Goal: Task Accomplishment & Management: Complete application form

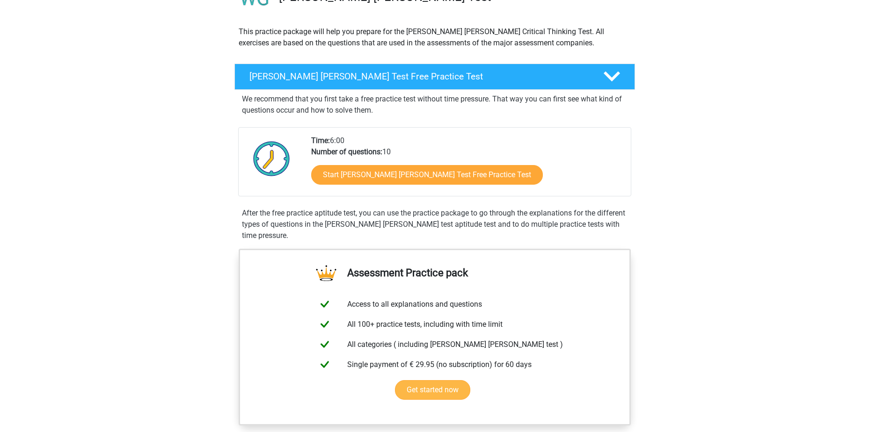
scroll to position [94, 0]
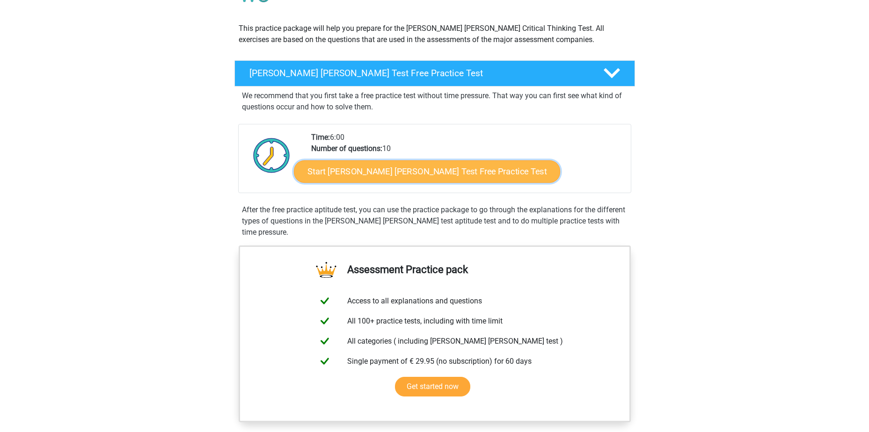
click at [393, 170] on link "Start Watson Glaser Test Free Practice Test" at bounding box center [427, 171] width 266 height 22
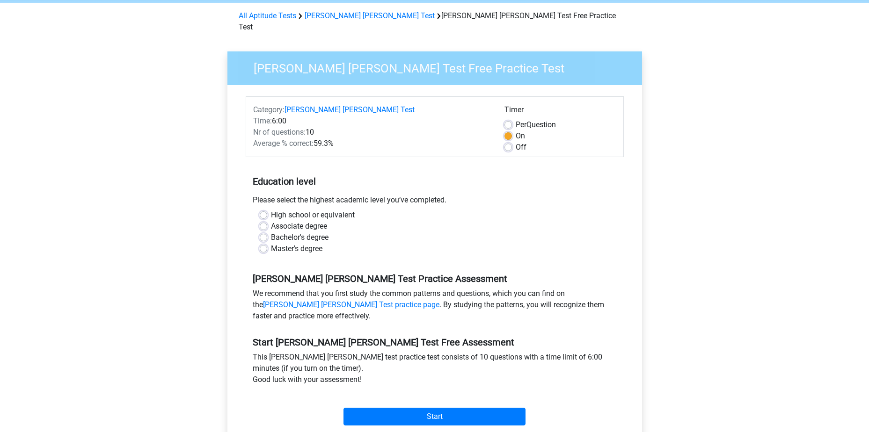
scroll to position [47, 0]
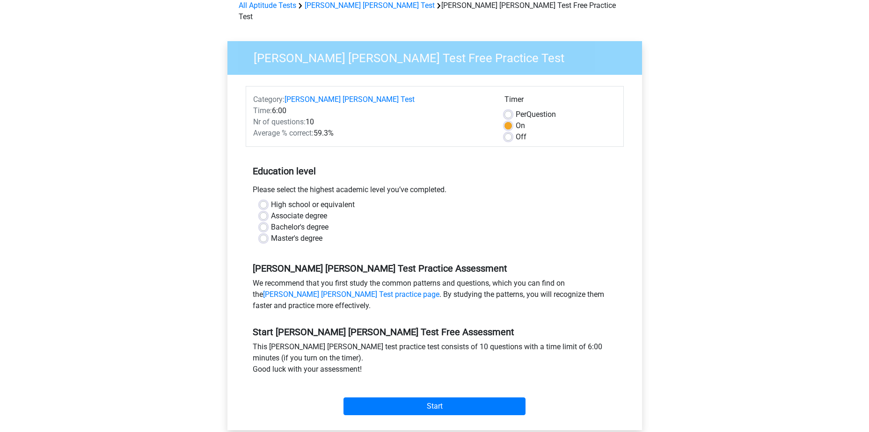
click at [295, 233] on label "Master's degree" at bounding box center [296, 238] width 51 height 11
click at [267, 233] on input "Master's degree" at bounding box center [263, 237] width 7 height 9
radio input "true"
click at [422, 398] on input "Start" at bounding box center [434, 407] width 182 height 18
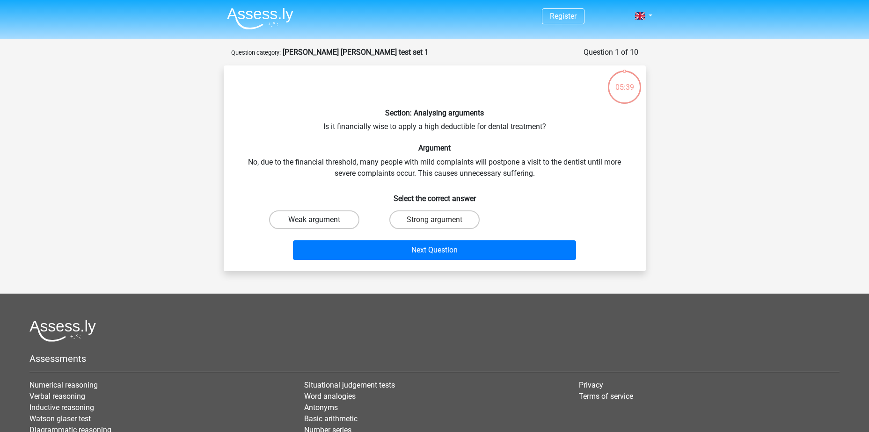
click at [322, 216] on label "Weak argument" at bounding box center [314, 219] width 90 height 19
click at [320, 220] on input "Weak argument" at bounding box center [317, 223] width 6 height 6
radio input "true"
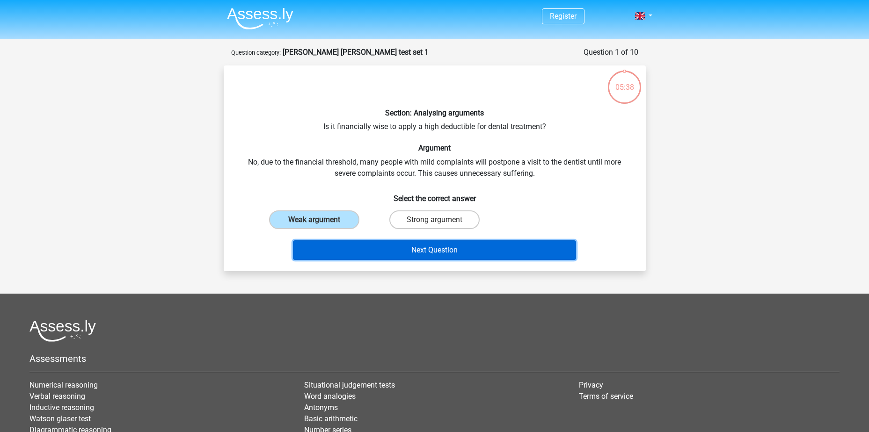
click at [372, 254] on button "Next Question" at bounding box center [434, 250] width 283 height 20
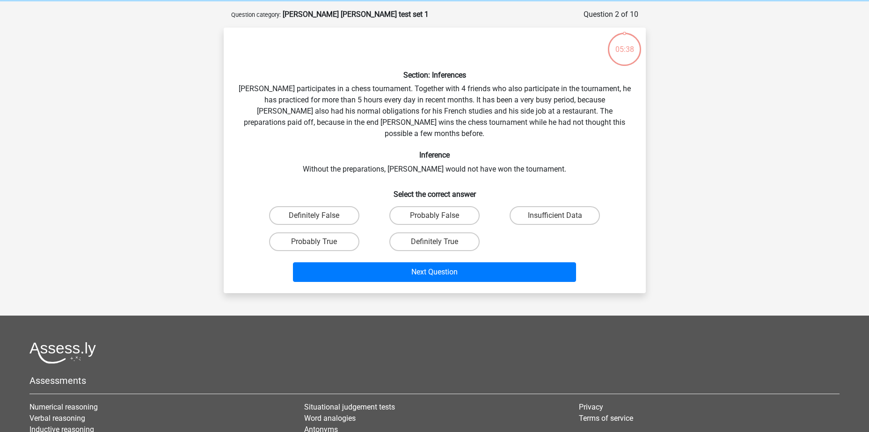
scroll to position [47, 0]
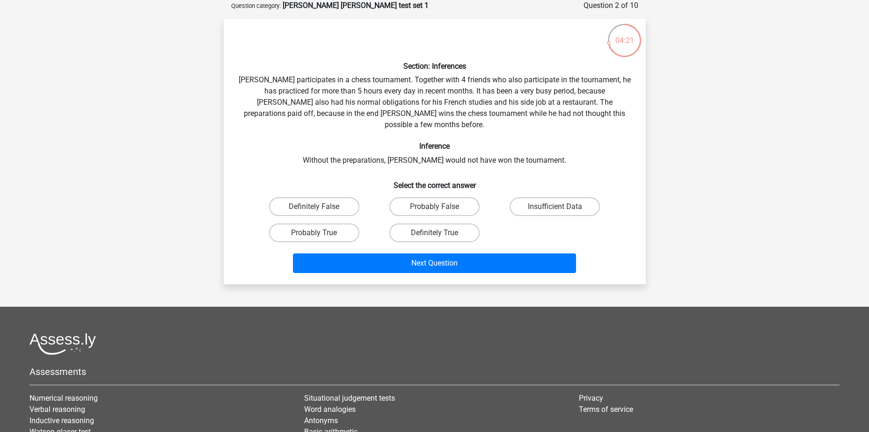
click at [316, 233] on input "Probably True" at bounding box center [317, 236] width 6 height 6
radio input "true"
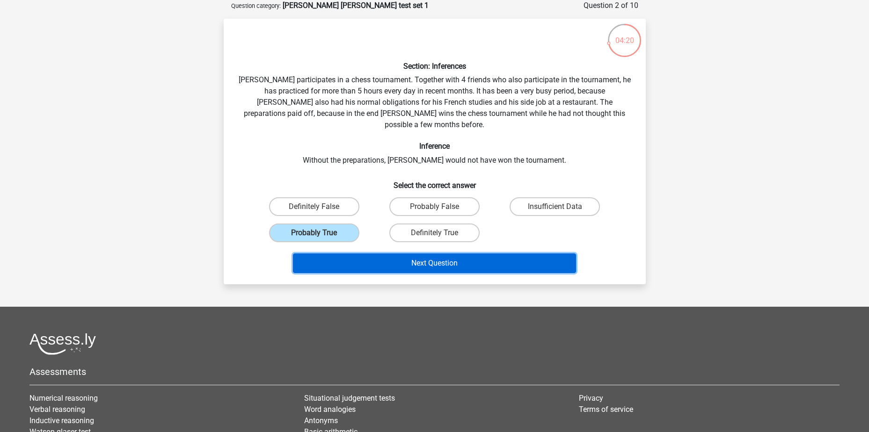
click at [421, 256] on button "Next Question" at bounding box center [434, 264] width 283 height 20
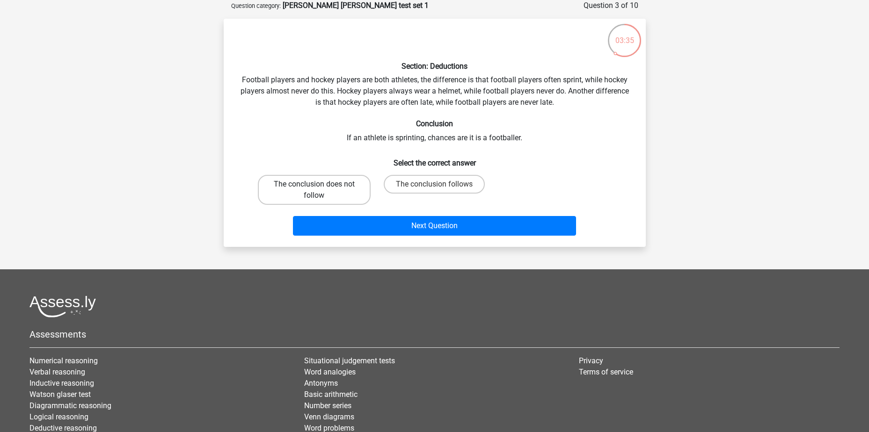
click at [333, 183] on label "The conclusion does not follow" at bounding box center [314, 190] width 113 height 30
click at [320, 184] on input "The conclusion does not follow" at bounding box center [317, 187] width 6 height 6
radio input "true"
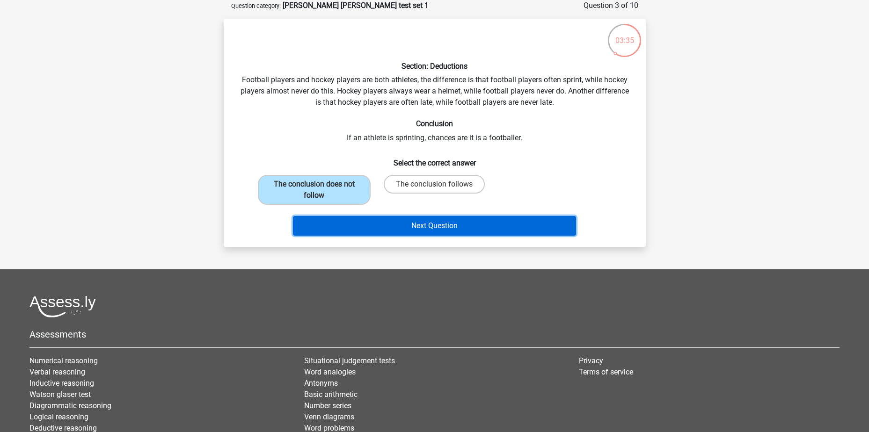
click at [406, 221] on button "Next Question" at bounding box center [434, 226] width 283 height 20
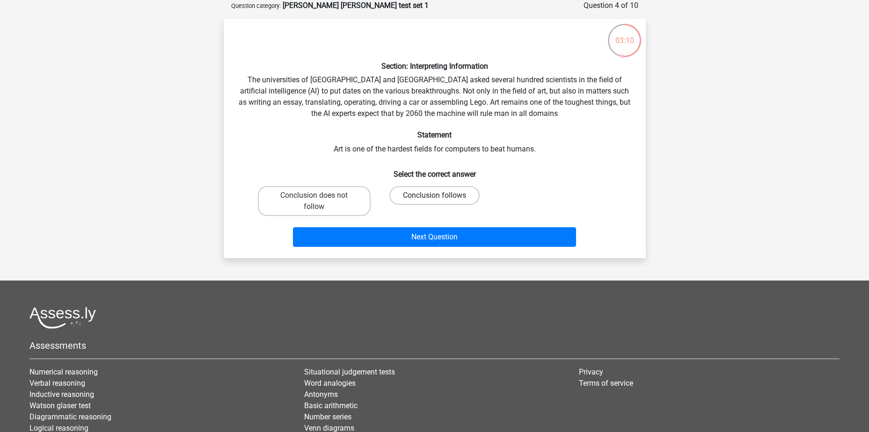
click at [428, 197] on label "Conclusion follows" at bounding box center [434, 195] width 90 height 19
click at [434, 197] on input "Conclusion follows" at bounding box center [437, 199] width 6 height 6
radio input "true"
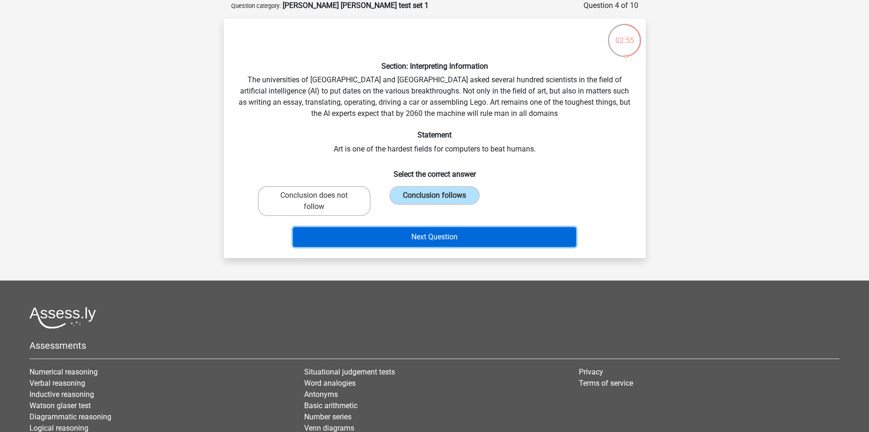
click at [450, 232] on button "Next Question" at bounding box center [434, 237] width 283 height 20
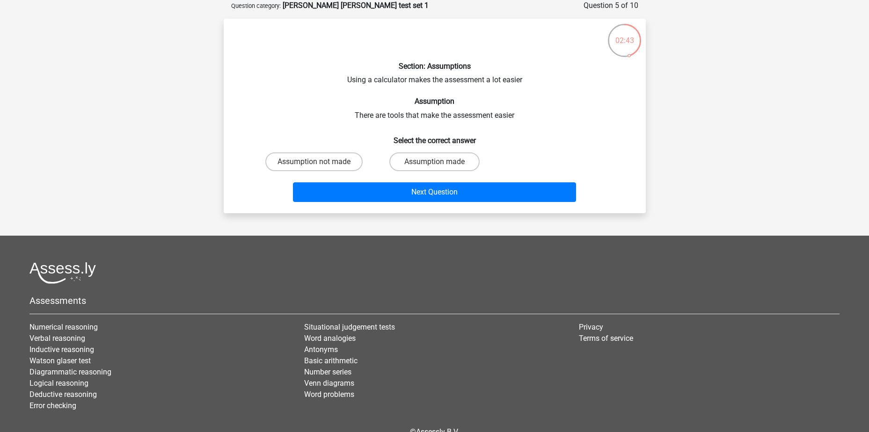
click at [437, 165] on input "Assumption made" at bounding box center [437, 165] width 6 height 6
radio input "true"
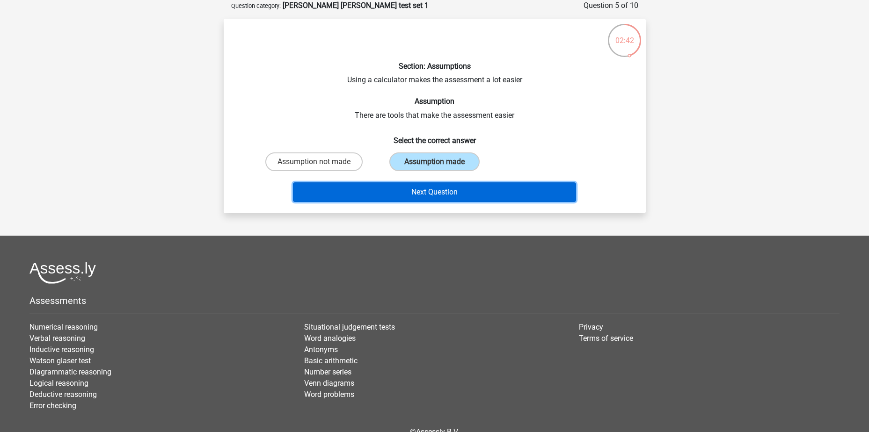
click at [448, 197] on button "Next Question" at bounding box center [434, 192] width 283 height 20
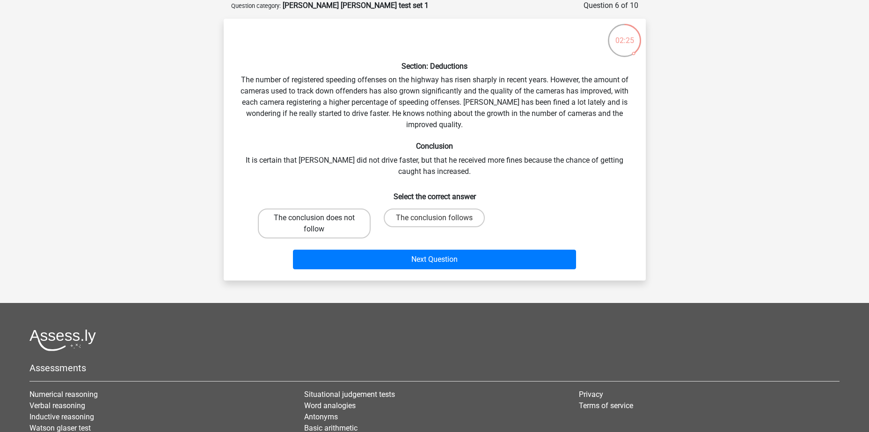
click at [346, 217] on label "The conclusion does not follow" at bounding box center [314, 224] width 113 height 30
click at [320, 218] on input "The conclusion does not follow" at bounding box center [317, 221] width 6 height 6
radio input "true"
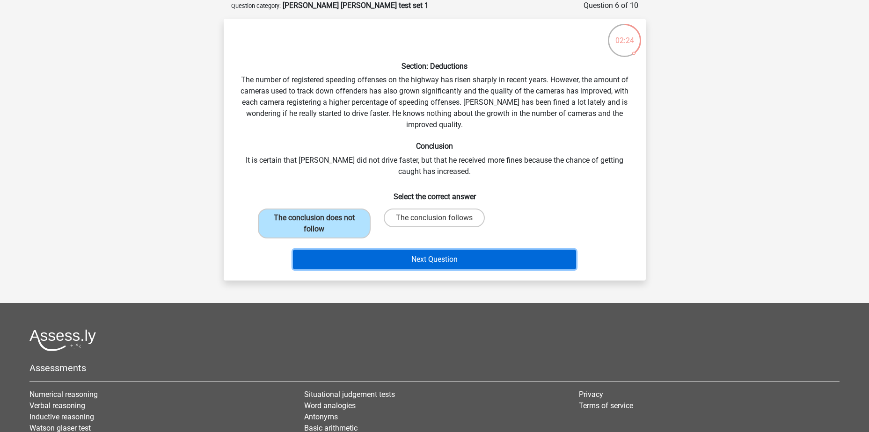
click at [364, 254] on button "Next Question" at bounding box center [434, 260] width 283 height 20
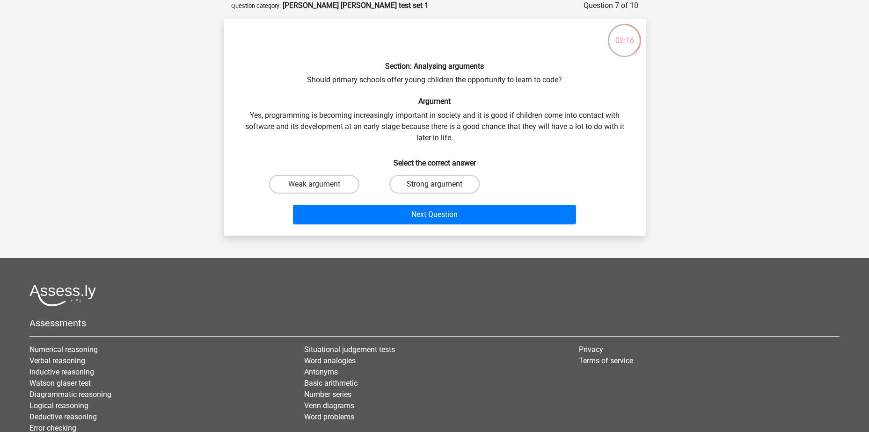
click at [438, 193] on label "Strong argument" at bounding box center [434, 184] width 90 height 19
click at [438, 190] on input "Strong argument" at bounding box center [437, 187] width 6 height 6
radio input "true"
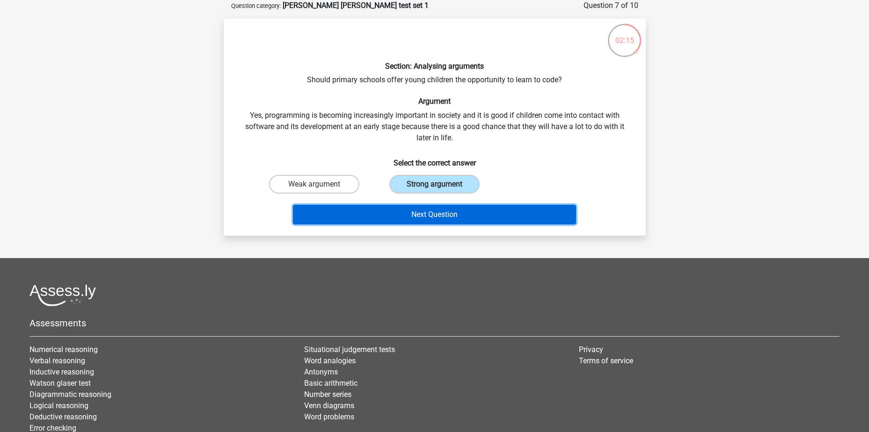
click at [440, 210] on button "Next Question" at bounding box center [434, 215] width 283 height 20
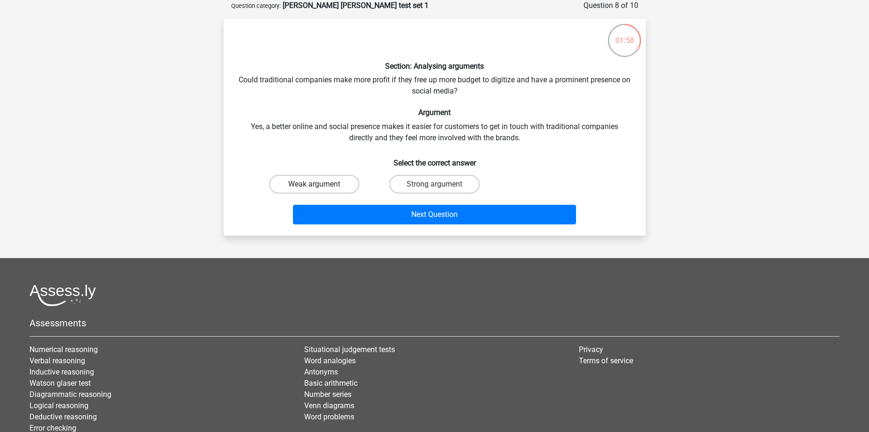
click at [348, 185] on label "Weak argument" at bounding box center [314, 184] width 90 height 19
click at [320, 185] on input "Weak argument" at bounding box center [317, 187] width 6 height 6
radio input "true"
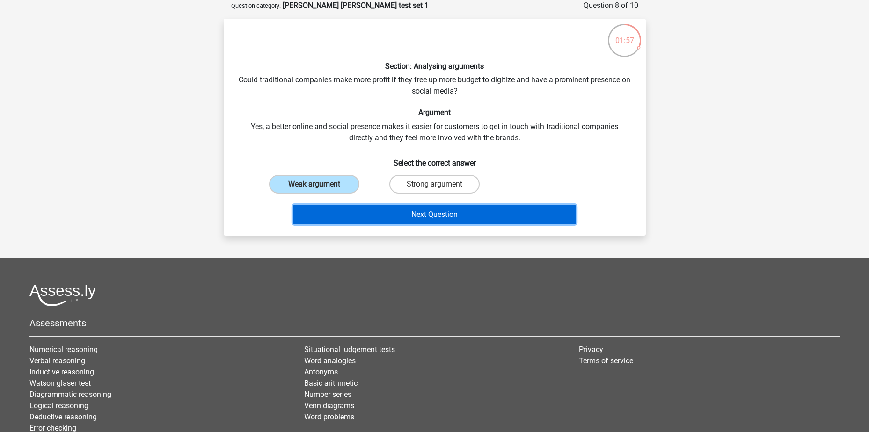
click at [377, 215] on button "Next Question" at bounding box center [434, 215] width 283 height 20
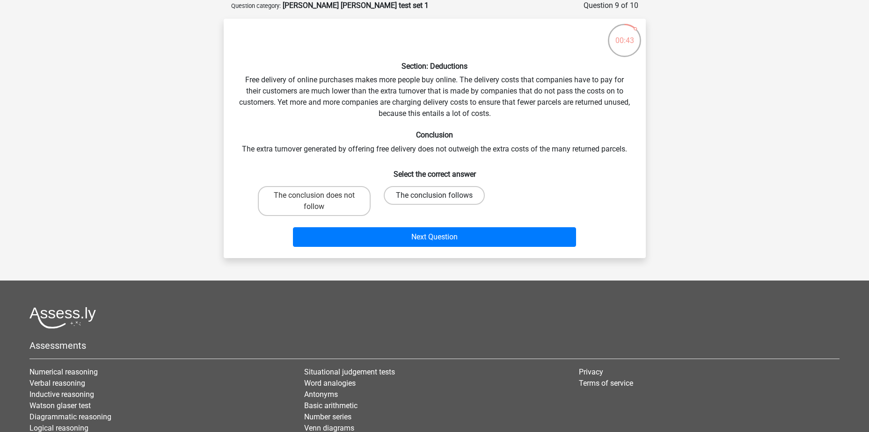
click at [398, 196] on label "The conclusion follows" at bounding box center [434, 195] width 101 height 19
click at [434, 196] on input "The conclusion follows" at bounding box center [437, 199] width 6 height 6
radio input "true"
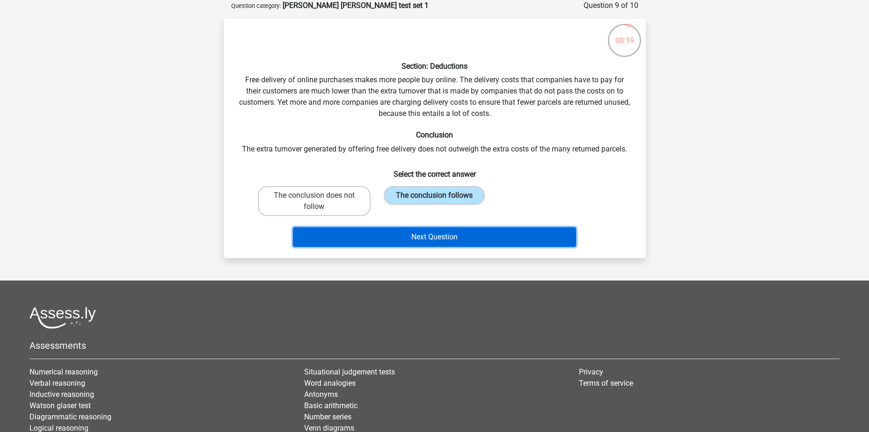
click at [415, 234] on button "Next Question" at bounding box center [434, 237] width 283 height 20
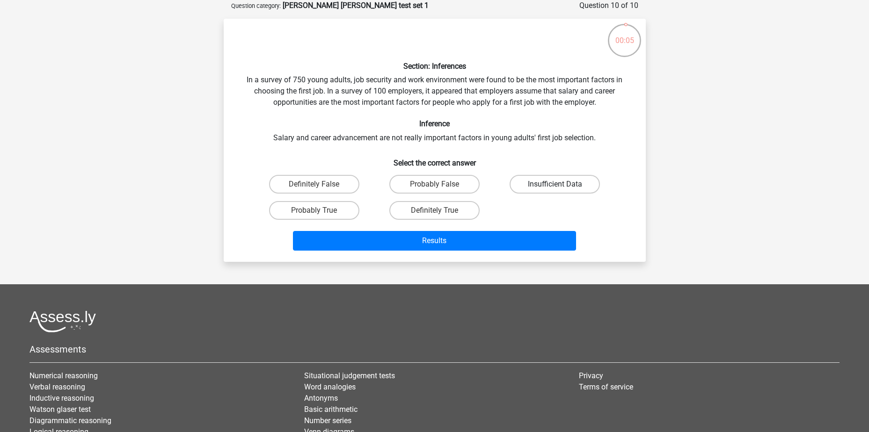
click at [520, 187] on label "Insufficient Data" at bounding box center [554, 184] width 90 height 19
click at [555, 187] on input "Insufficient Data" at bounding box center [558, 187] width 6 height 6
radio input "true"
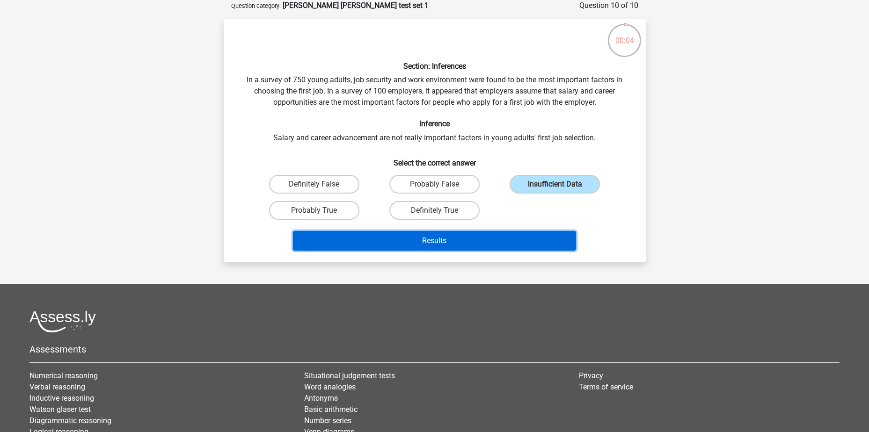
click at [482, 237] on button "Results" at bounding box center [434, 241] width 283 height 20
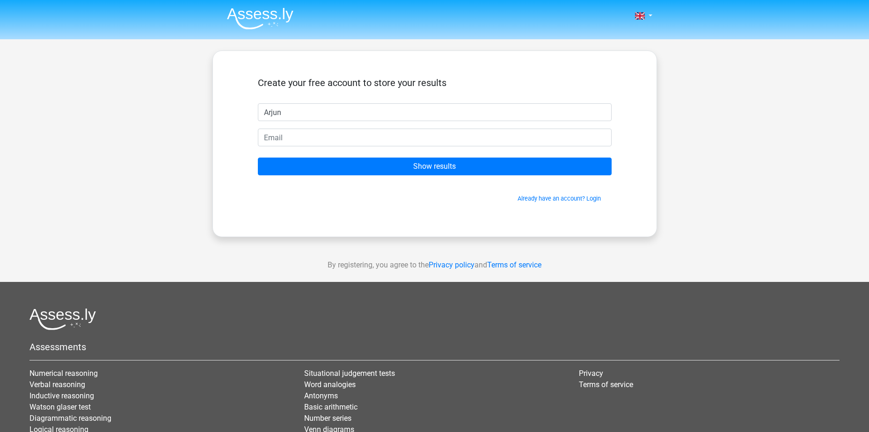
type input "Arjun"
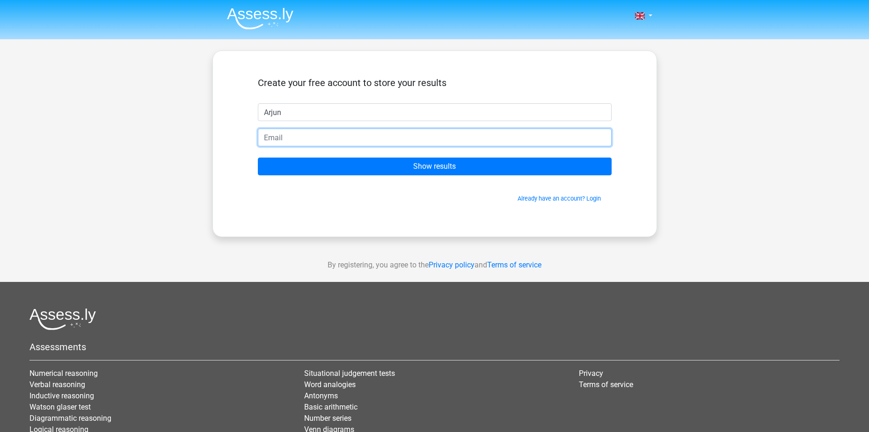
click at [319, 145] on input "email" at bounding box center [435, 138] width 354 height 18
click at [285, 143] on input "email" at bounding box center [435, 138] width 354 height 18
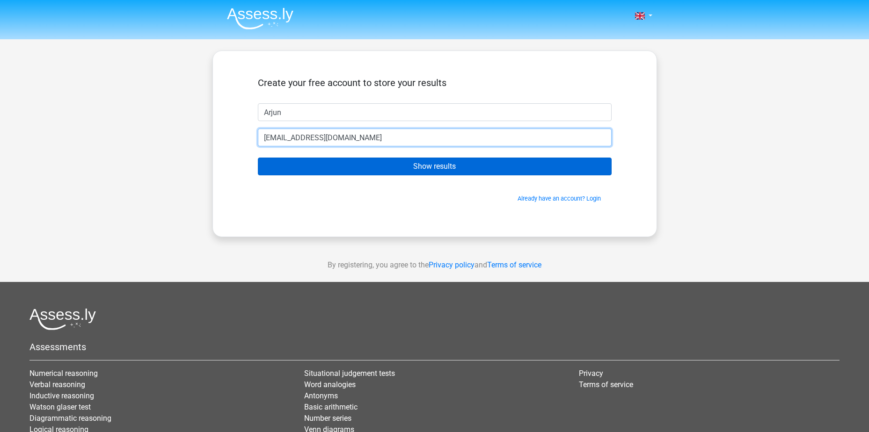
type input "[EMAIL_ADDRESS][DOMAIN_NAME]"
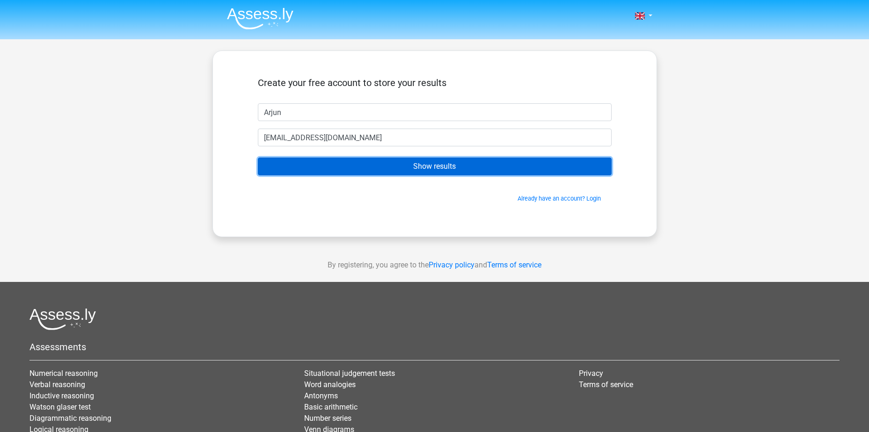
click at [324, 169] on input "Show results" at bounding box center [435, 167] width 354 height 18
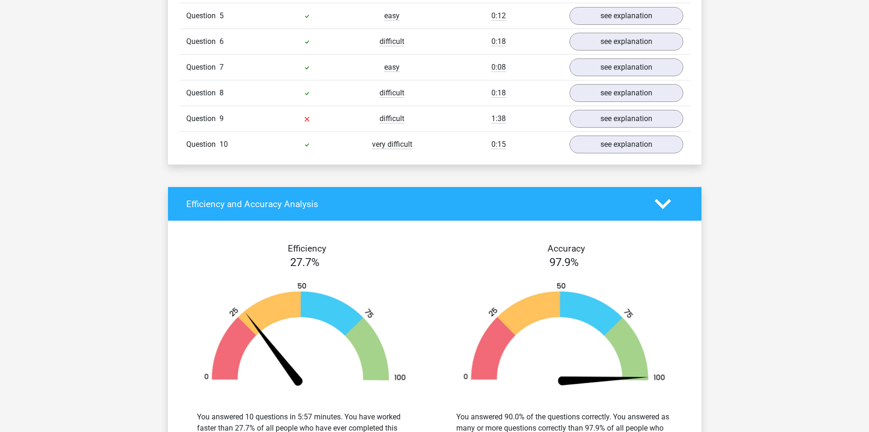
scroll to position [889, 0]
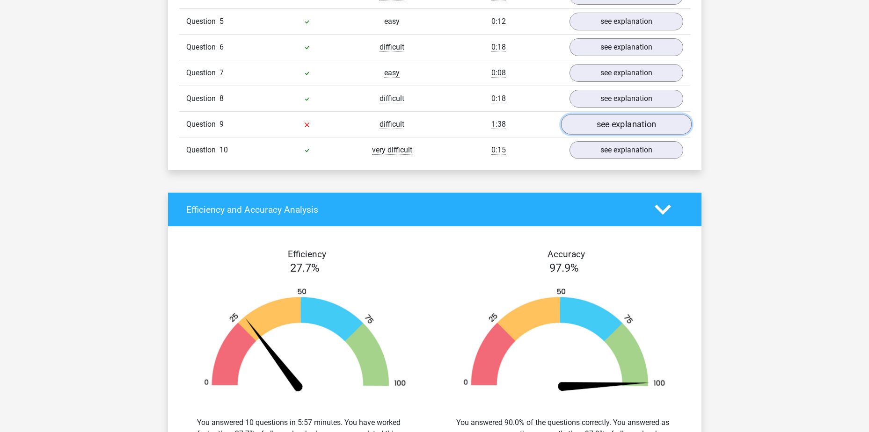
click at [619, 124] on link "see explanation" at bounding box center [625, 124] width 130 height 21
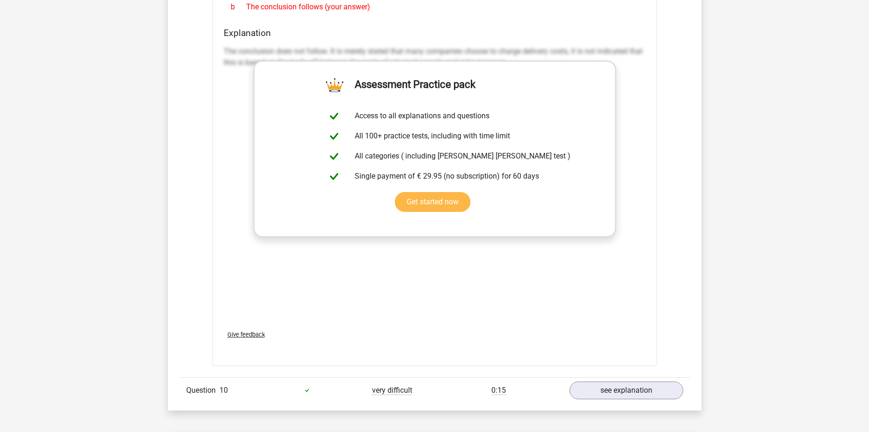
scroll to position [1216, 0]
